Goal: Information Seeking & Learning: Find specific fact

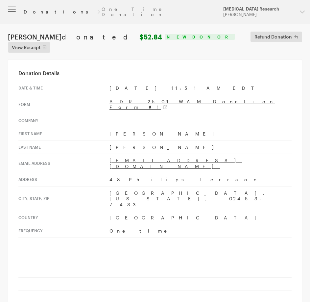
click at [36, 9] on link "Donations" at bounding box center [60, 11] width 72 height 5
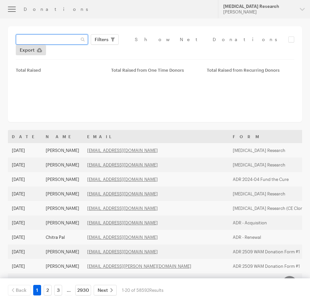
click at [66, 38] on input "text" at bounding box center [52, 39] width 72 height 11
paste input "debbiemigv@comcast.net"
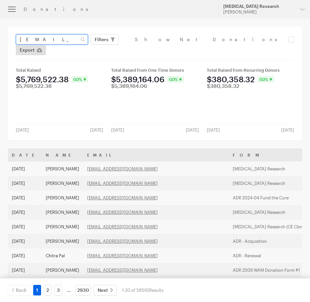
type input "debbiemigv@comcast.net"
click at [151, 48] on button "Apply" at bounding box center [161, 53] width 21 height 11
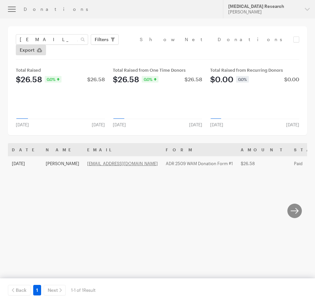
click at [57, 143] on th "Name" at bounding box center [62, 149] width 41 height 13
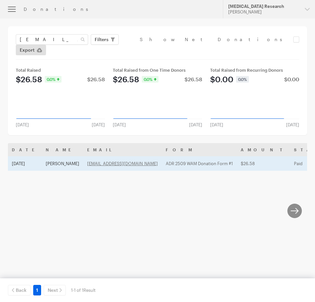
click at [62, 156] on td "Debbie Migliaccio" at bounding box center [62, 163] width 41 height 14
